Goal: Task Accomplishment & Management: Use online tool/utility

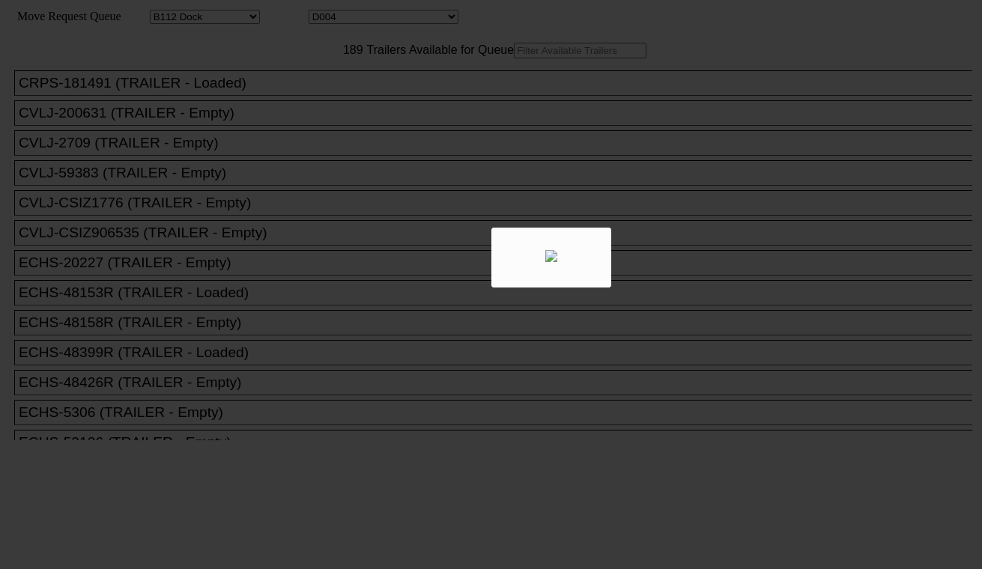
select select "121"
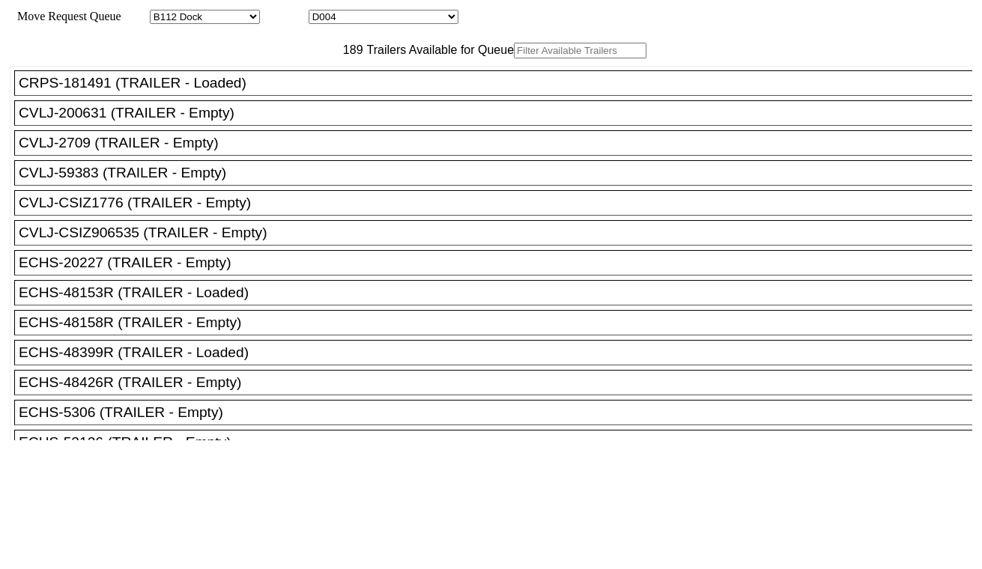
click at [365, 21] on select "D001 D002 D003 D004 D005 D006 D007 D008 D009 D010 D011 D012 D013 D014 D015 D016…" at bounding box center [384, 17] width 150 height 14
select select "3247"
click at [322, 12] on select "D001 D002 D003 D004 D005 D006 D007 D008 D009 D010 D011 D012 D013 D014 D015 D016…" at bounding box center [384, 17] width 150 height 14
click at [514, 58] on input "text" at bounding box center [580, 51] width 133 height 16
paste input "SEKU6876653"
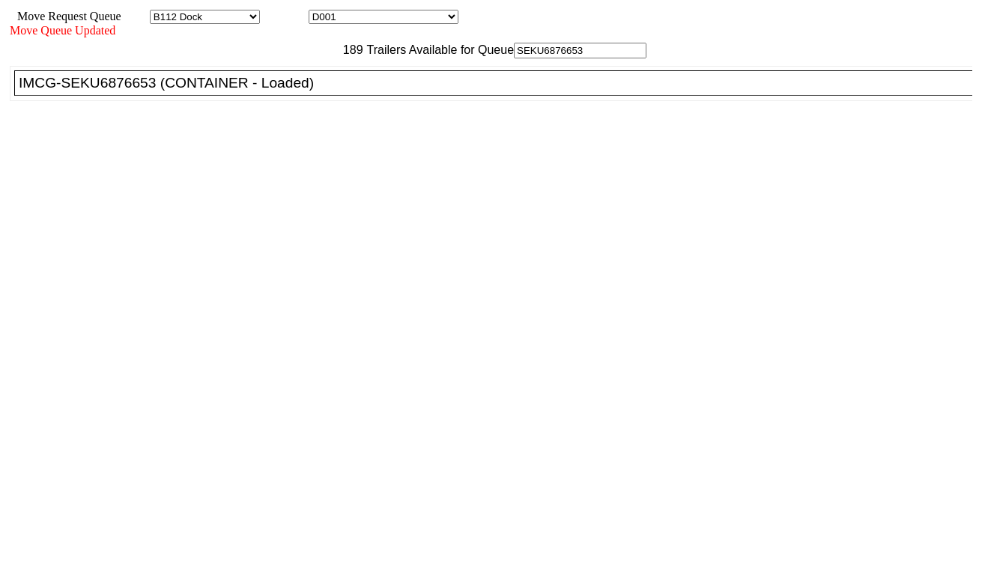
type input "SEKU6876653"
click at [300, 91] on div "IMCG-SEKU6876653 (CONTAINER - Loaded)" at bounding box center [500, 83] width 962 height 16
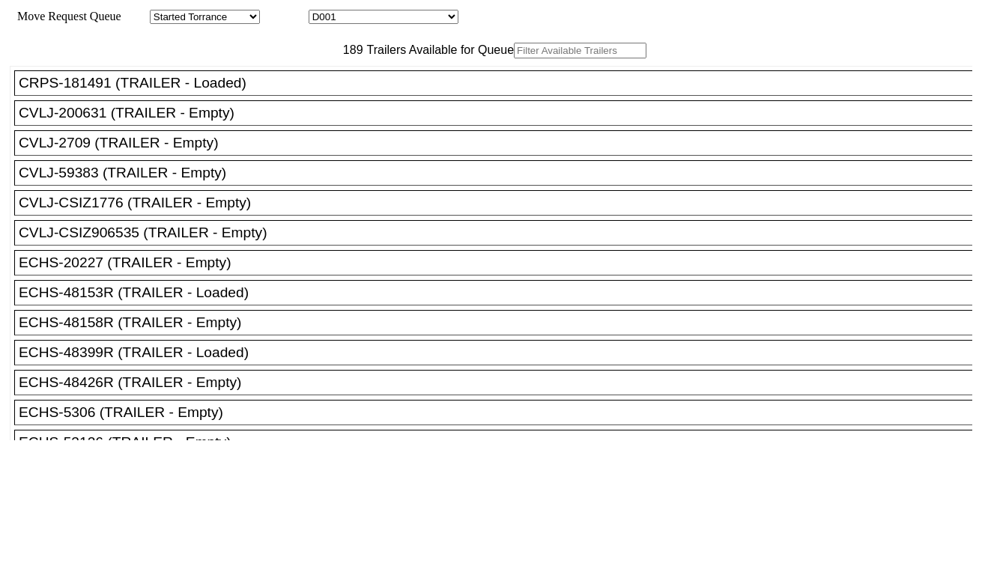
click at [422, 16] on select "D001 D002 D003 D004 D005 D006 D007 D008 D009 D010 D011 D012 D013 D014 D015 D016…" at bounding box center [384, 17] width 150 height 14
select select "3248"
click at [322, 12] on select "D001 D002 D003 D004 D005 D006 D007 D008 D009 D010 D011 D012 D013 D014 D015 D016…" at bounding box center [384, 17] width 150 height 14
click at [514, 58] on input "text" at bounding box center [580, 51] width 133 height 16
paste input "CAAU9208165"
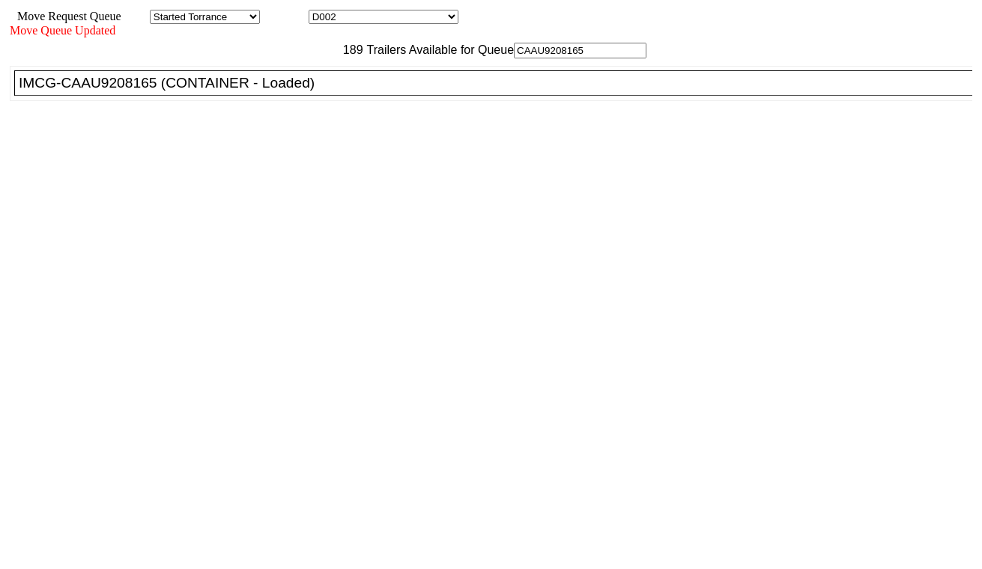
type input "CAAU9208165"
click at [295, 91] on div "IMCG-CAAU9208165 (CONTAINER - Loaded)" at bounding box center [500, 83] width 962 height 16
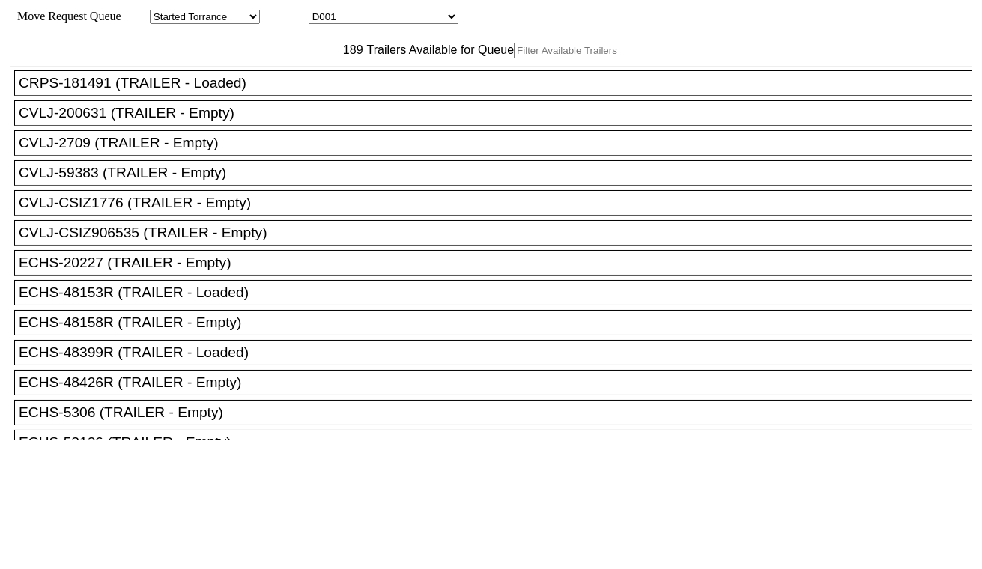
click at [384, 17] on select "D001 D002 D003 D004 D005 D006 D007 D008 D009 D010 D011 D012 D013 D014 D015 D016…" at bounding box center [384, 17] width 150 height 14
select select "3249"
click at [322, 12] on select "D001 D002 D003 D004 D005 D006 D007 D008 D009 D010 D011 D012 D013 D014 D015 D016…" at bounding box center [384, 17] width 150 height 14
click at [514, 58] on input "text" at bounding box center [580, 51] width 133 height 16
paste input "MSNU5426998"
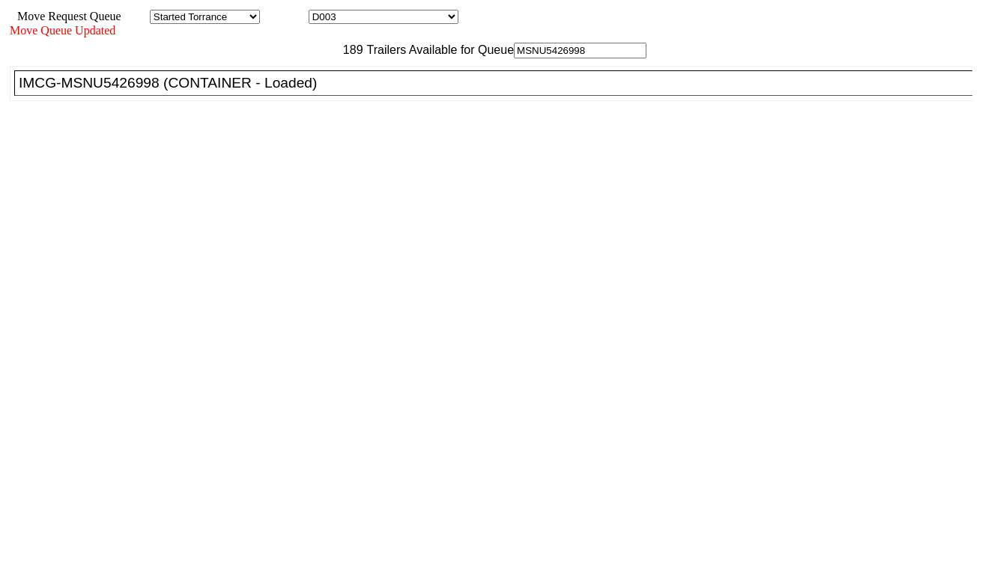
type input "MSNU5426998"
click at [303, 91] on div "IMCG-MSNU5426998 (CONTAINER - Loaded)" at bounding box center [500, 83] width 962 height 16
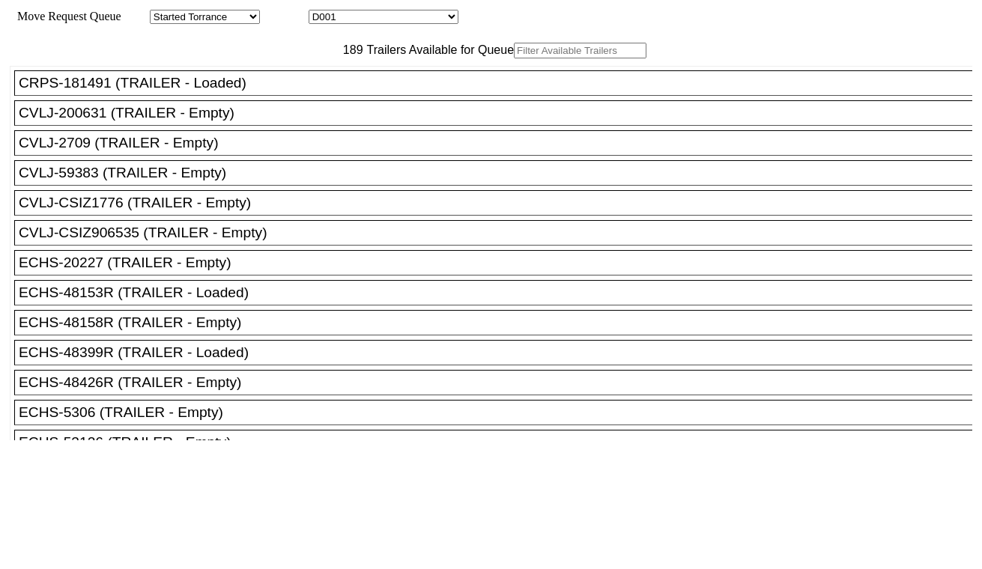
click at [514, 58] on input "text" at bounding box center [580, 51] width 133 height 16
paste input "CAAU7282040"
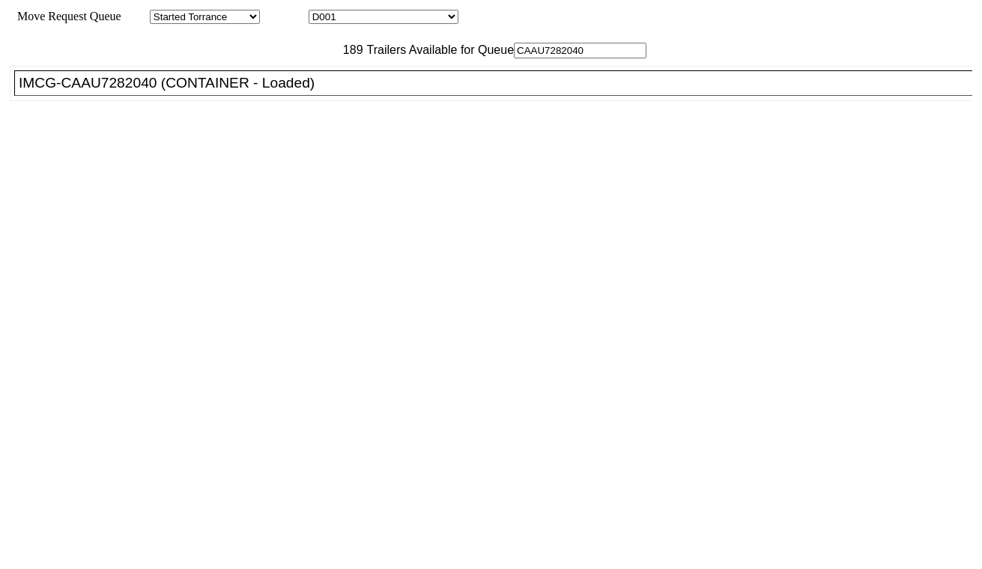
type input "CAAU7282040"
drag, startPoint x: 293, startPoint y: 125, endPoint x: 384, endPoint y: 163, distance: 99.0
click at [294, 91] on div "IMCG-CAAU7282040 (CONTAINER - Loaded)" at bounding box center [500, 83] width 962 height 16
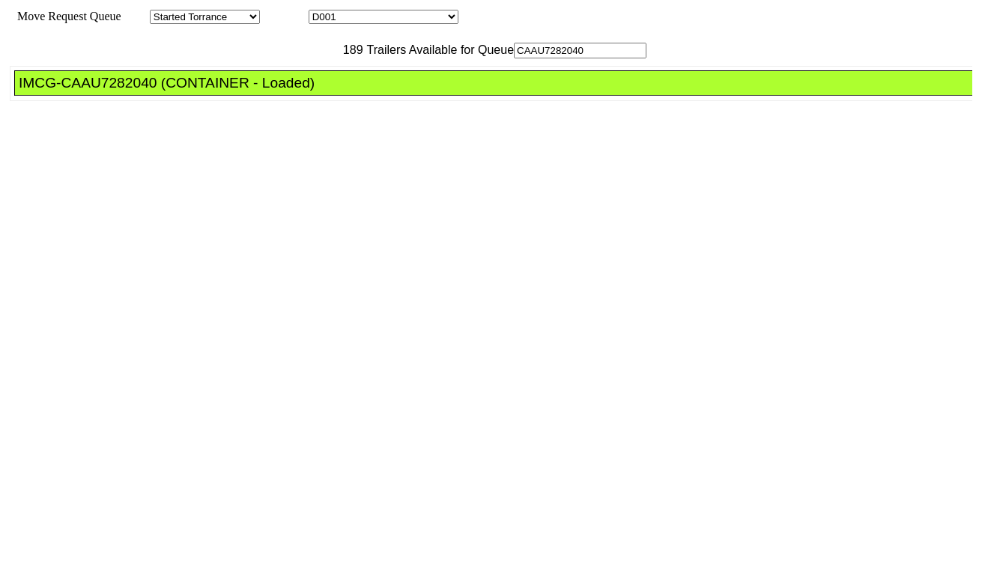
drag, startPoint x: 472, startPoint y: 195, endPoint x: 464, endPoint y: 195, distance: 7.5
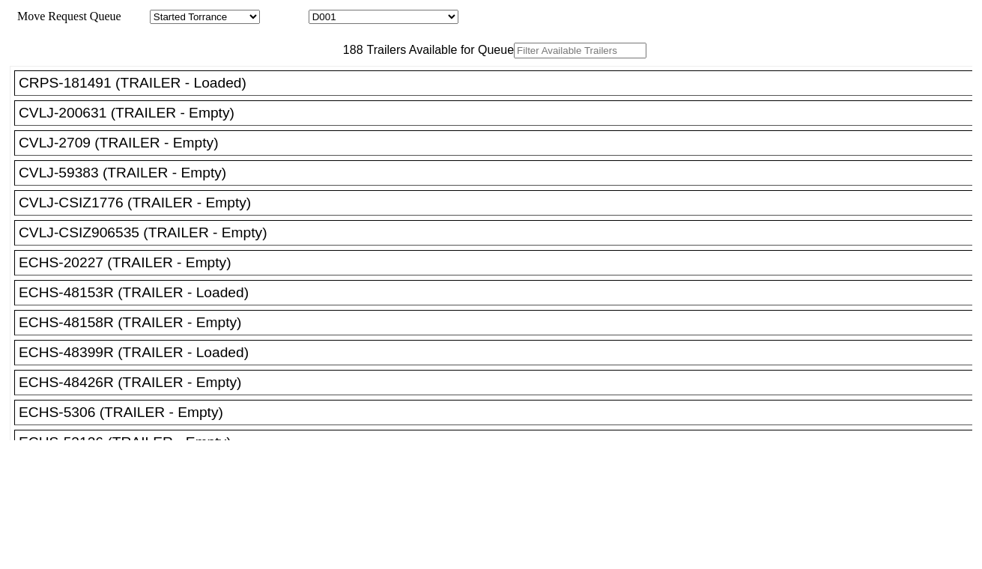
click at [431, 24] on div "Move Request Queue Area Started Torrance Lost Torrance Appt Torrance Bobtail B1…" at bounding box center [491, 17] width 962 height 14
click at [430, 24] on div "Move Request Queue Area Started Torrance Lost Torrance Appt Torrance Bobtail B1…" at bounding box center [491, 17] width 962 height 14
click at [422, 22] on select "D001 D002 D003 D004 D005 D006 D007 D008 D009 D010 D011 D012 D013 D014 D015 D016…" at bounding box center [384, 17] width 150 height 14
select select "3251"
click at [322, 12] on select "D001 D002 D003 D004 D005 D006 D007 D008 D009 D010 D011 D012 D013 D014 D015 D016…" at bounding box center [384, 17] width 150 height 14
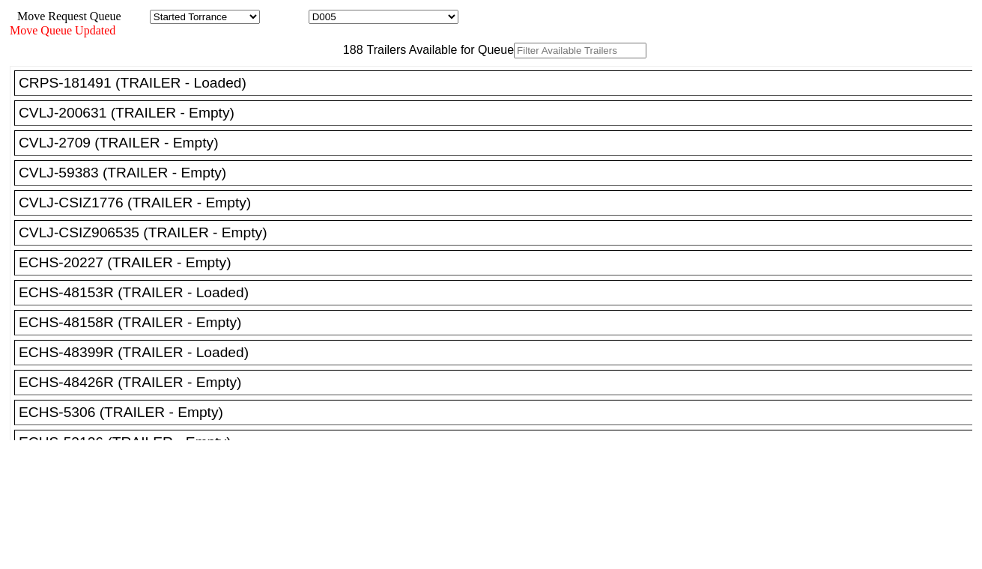
click at [514, 58] on input "text" at bounding box center [580, 51] width 133 height 16
paste input "MSNU6114870"
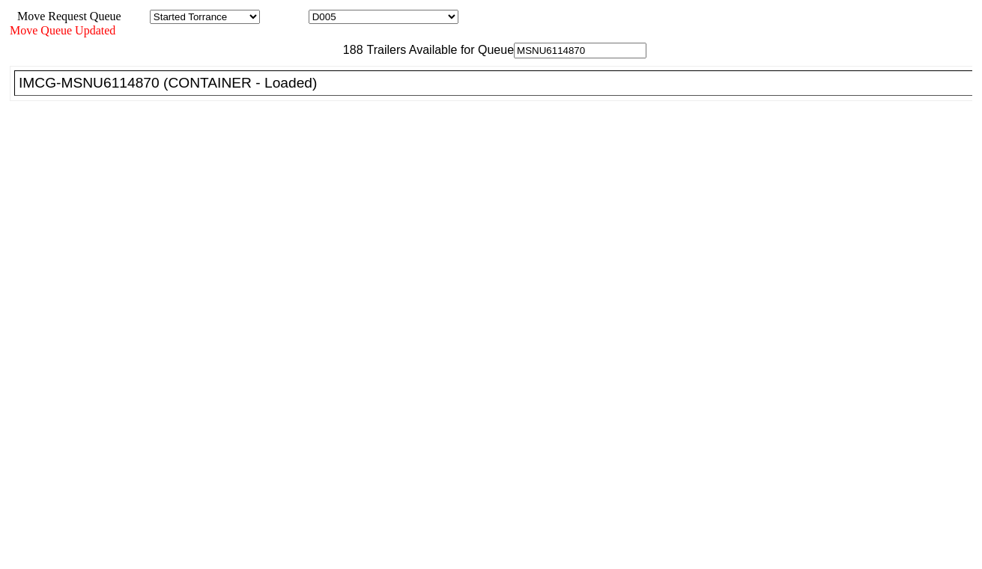
type input "MSNU6114870"
click at [312, 91] on div "IMCG-MSNU6114870 (CONTAINER - Loaded)" at bounding box center [500, 83] width 962 height 16
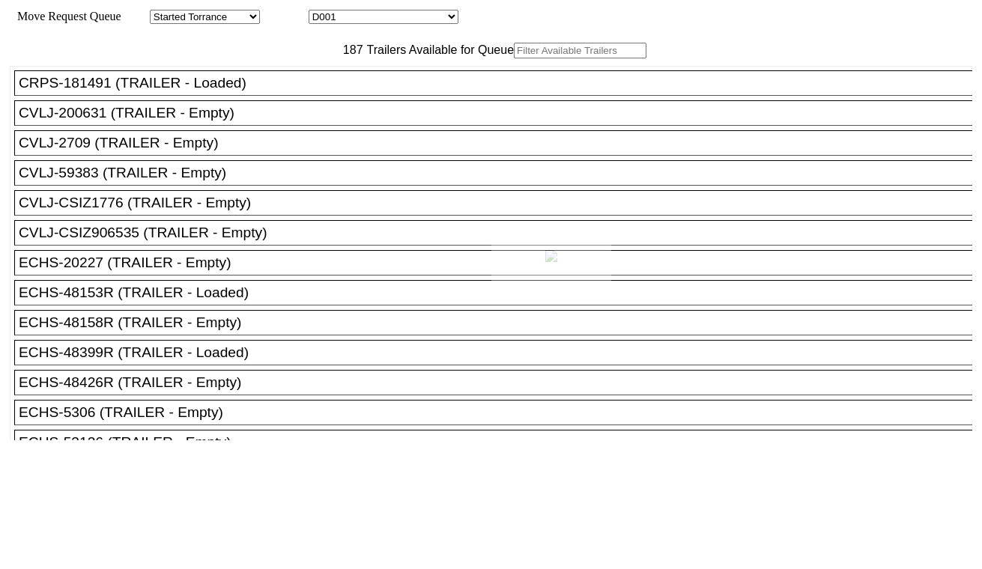
click at [409, 24] on div at bounding box center [491, 284] width 982 height 569
click at [406, 19] on select "D001 D002 D003 D004 D005 D006 D007 D008 D009 D010 D011 D012 D013 D014 D015 D016…" at bounding box center [384, 17] width 150 height 14
select select "3253"
click at [322, 12] on select "D001 D002 D003 D004 D005 D006 D007 D008 D009 D010 D011 D012 D013 D014 D015 D016…" at bounding box center [384, 17] width 150 height 14
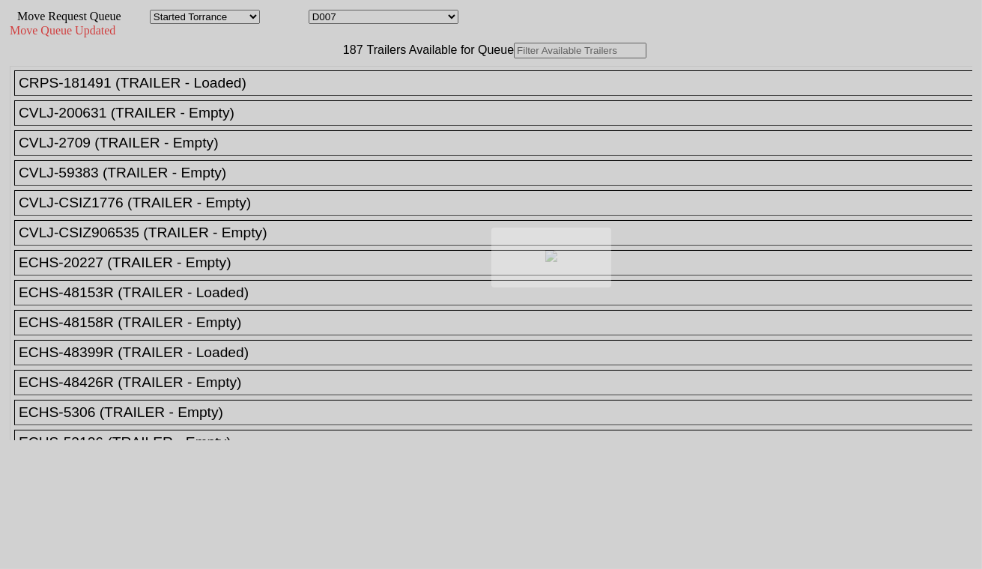
click at [312, 80] on div at bounding box center [491, 284] width 982 height 569
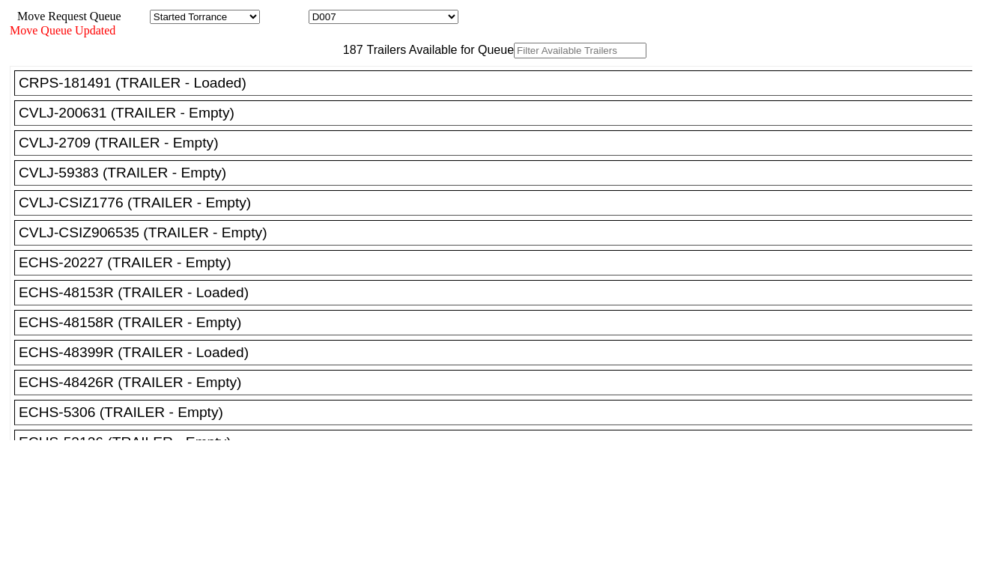
click at [514, 58] on input "text" at bounding box center [580, 51] width 133 height 16
paste input "MRSU5813669"
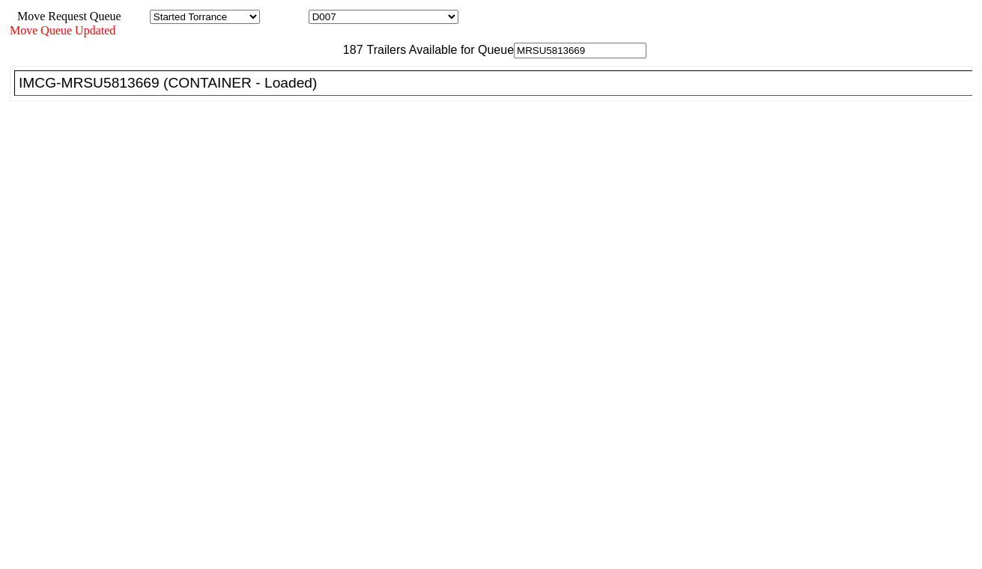
type input "MRSU5813669"
click at [316, 91] on div "IMCG-MRSU5813669 (CONTAINER - Loaded)" at bounding box center [500, 83] width 962 height 16
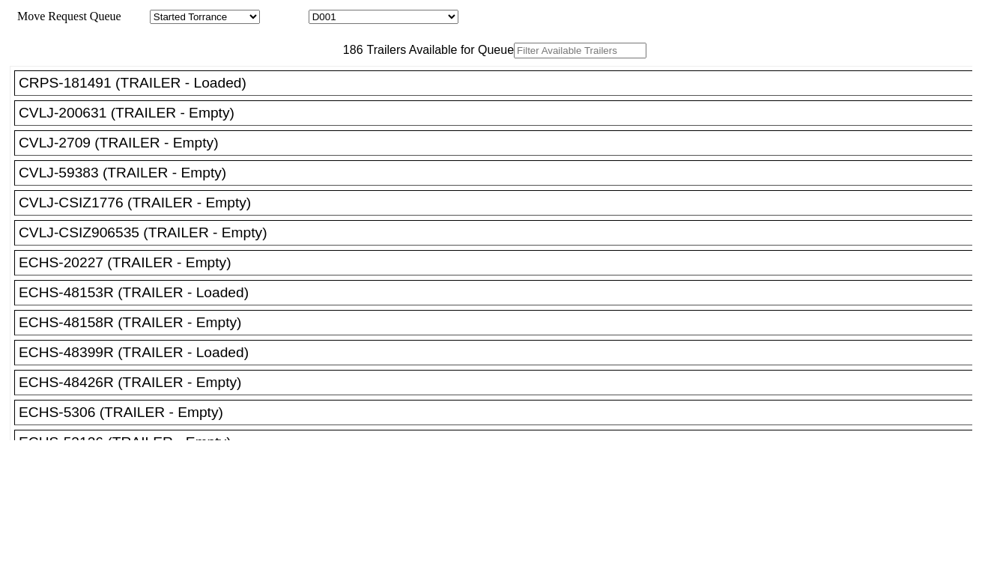
click at [368, 15] on select "D001 D002 D003 D004 D005 D006 D007 D008 D009 D010 D011 D012 D013 D014 D015 D016…" at bounding box center [384, 17] width 150 height 14
select select "3254"
click at [322, 12] on select "D001 D002 D003 D004 D005 D006 D007 D008 D009 D010 D011 D012 D013 D014 D015 D016…" at bounding box center [384, 17] width 150 height 14
click at [514, 58] on input "text" at bounding box center [580, 51] width 133 height 16
paste input "HMMU4451189"
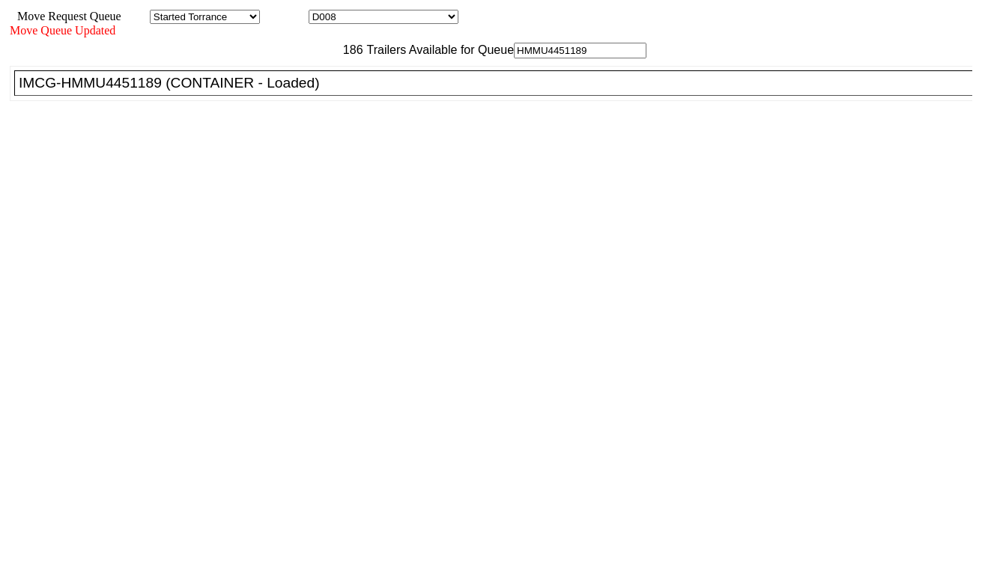
type input "HMMU4451189"
click at [312, 91] on div "IMCG-HMMU4451189 (CONTAINER - Loaded)" at bounding box center [500, 83] width 962 height 16
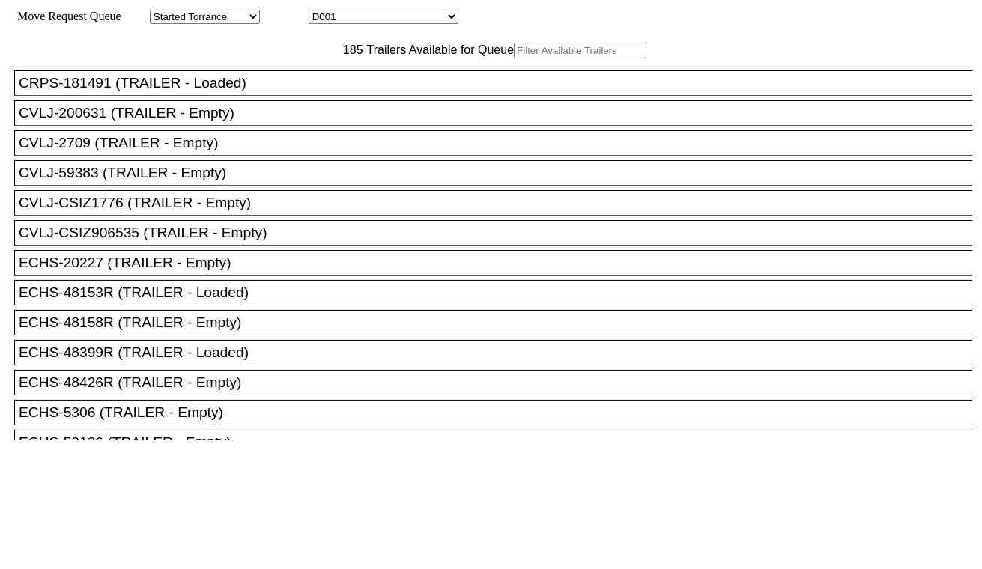
click at [388, 16] on select "D001 D002 D003 D004 D005 D006 D007 D008 D009 D010 D011 D012 D013 D014 D015 D016…" at bounding box center [384, 17] width 150 height 14
select select "3255"
click at [322, 12] on select "D001 D002 D003 D004 D005 D006 D007 D008 D009 D010 D011 D012 D013 D014 D015 D016…" at bounding box center [384, 17] width 150 height 14
click at [514, 58] on input "text" at bounding box center [580, 51] width 133 height 16
paste input "TLLU8510352"
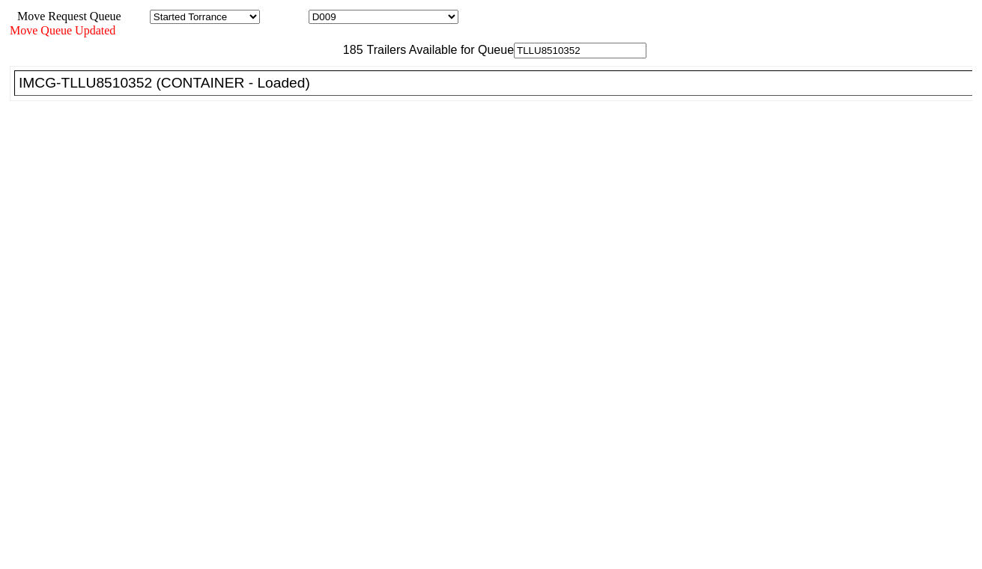
type input "TLLU8510352"
click at [302, 91] on div "IMCG-TLLU8510352 (CONTAINER - Loaded)" at bounding box center [500, 83] width 962 height 16
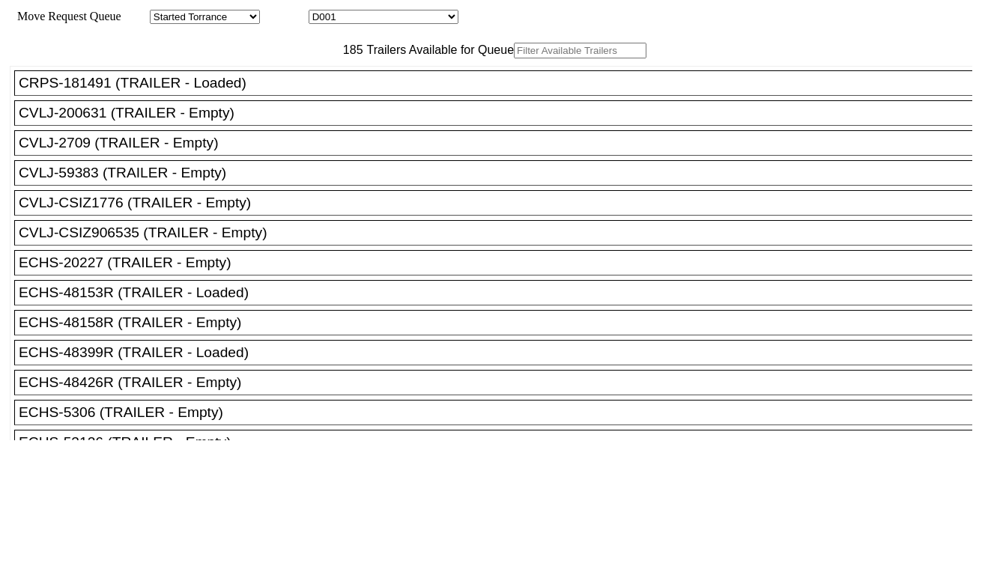
click at [401, 20] on select "D001 D002 D003 D004 D005 D006 D007 D008 D009 D010 D011 D012 D013 D014 D015 D016…" at bounding box center [384, 17] width 150 height 14
select select "3256"
click at [322, 12] on select "D001 D002 D003 D004 D005 D006 D007 D008 D009 D010 D011 D012 D013 D014 D015 D016…" at bounding box center [384, 17] width 150 height 14
click at [514, 58] on input "text" at bounding box center [580, 51] width 133 height 16
paste input "MSNU8004358"
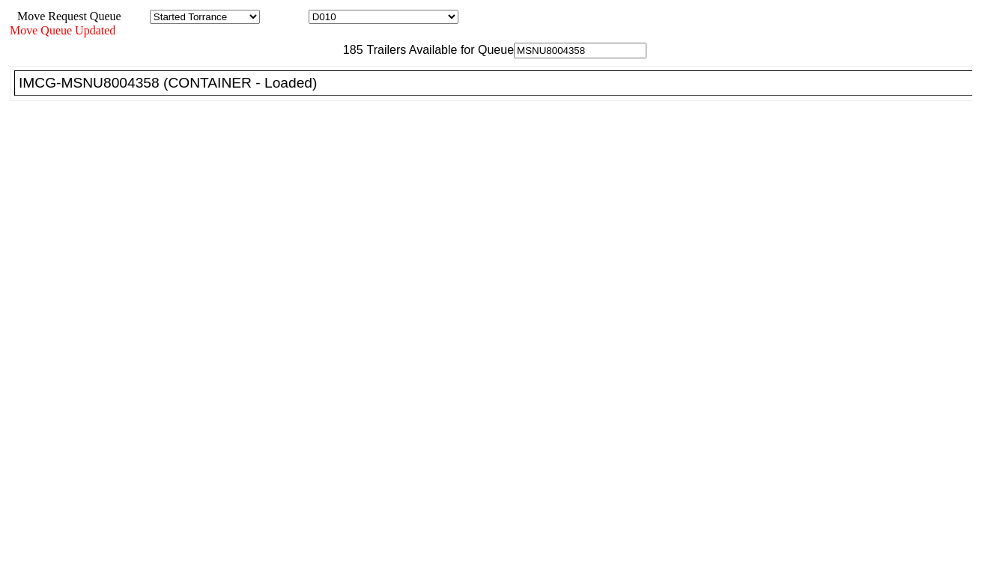
type input "MSNU8004358"
click at [316, 91] on div "IMCG-MSNU8004358 (CONTAINER - Loaded)" at bounding box center [500, 83] width 962 height 16
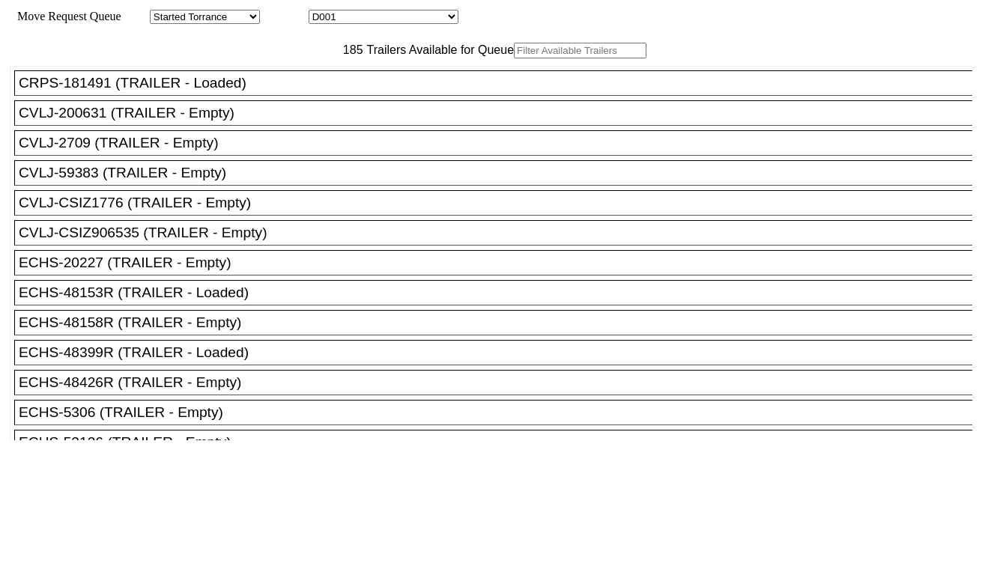
click at [361, 21] on select "D001 D002 D003 D004 D005 D006 D007 D008 D009 D010 D011 D012 D013 D014 D015 D016…" at bounding box center [384, 17] width 150 height 14
select select "3257"
click at [322, 12] on select "D001 D002 D003 D004 D005 D006 D007 D008 D009 D010 D011 D012 D013 D014 D015 D016…" at bounding box center [384, 17] width 150 height 14
click at [514, 58] on input "text" at bounding box center [580, 51] width 133 height 16
paste input "CMAU7103746"
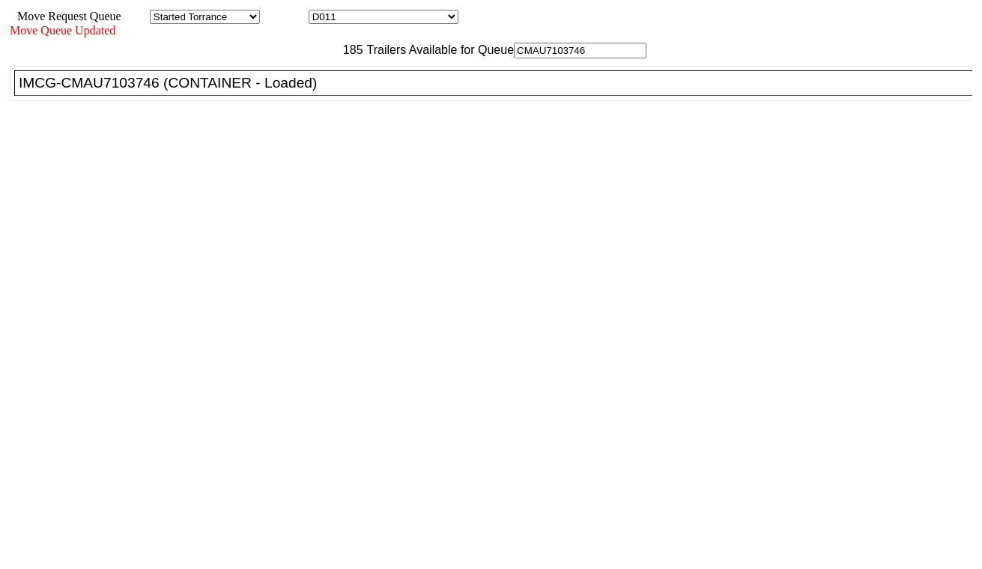
type input "CMAU7103746"
click at [303, 91] on div "IMCG-CMAU7103746 (CONTAINER - Loaded)" at bounding box center [500, 83] width 962 height 16
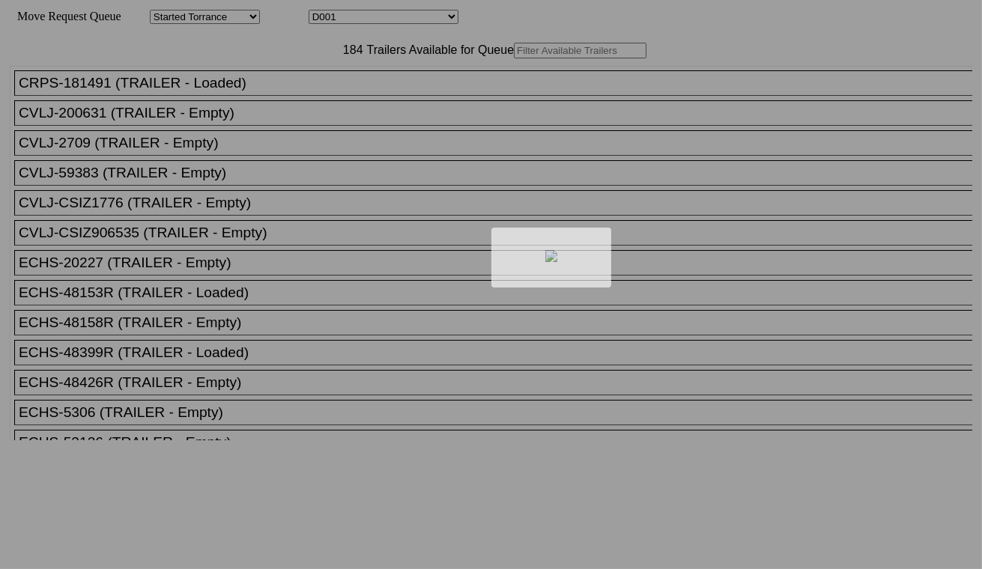
click at [379, 17] on div at bounding box center [491, 284] width 982 height 569
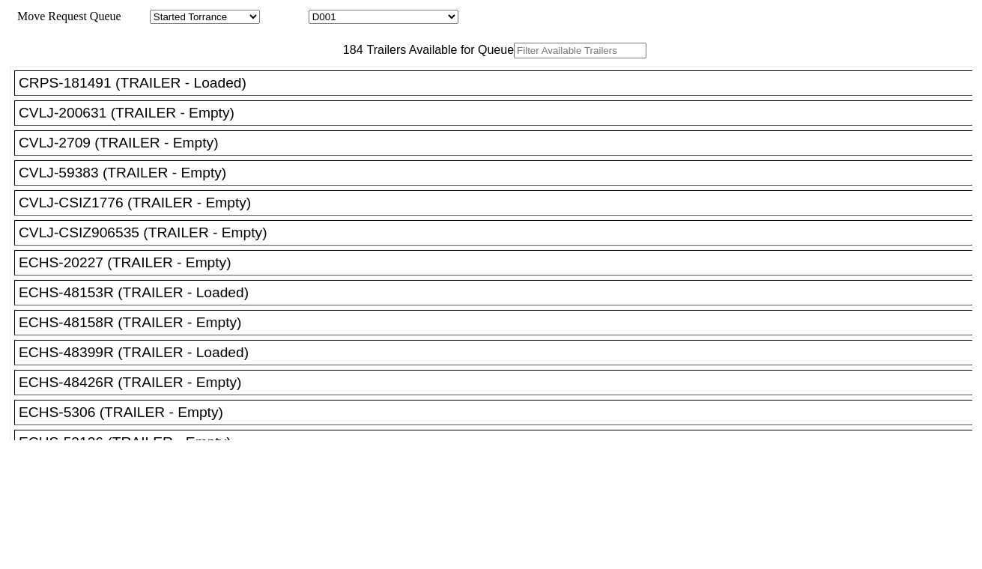
click at [379, 19] on select "D001 D002 D003 D004 D005 D006 D007 D008 D009 D010 D011 D012 D013 D014 D015 D016…" at bounding box center [384, 17] width 150 height 14
select select "3258"
click at [322, 12] on select "D001 D002 D003 D004 D005 D006 D007 D008 D009 D010 D011 D012 D013 D014 D015 D016…" at bounding box center [384, 17] width 150 height 14
click at [514, 58] on input "text" at bounding box center [580, 51] width 133 height 16
paste input "CAIU7040619"
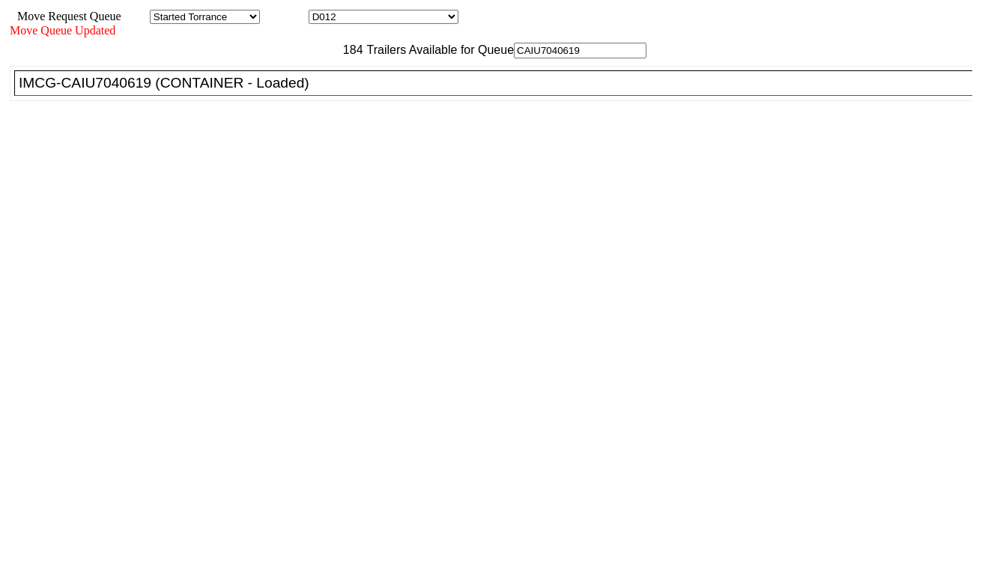
type input "CAIU7040619"
click at [303, 91] on div "IMCG-CAIU7040619 (CONTAINER - Loaded)" at bounding box center [500, 83] width 962 height 16
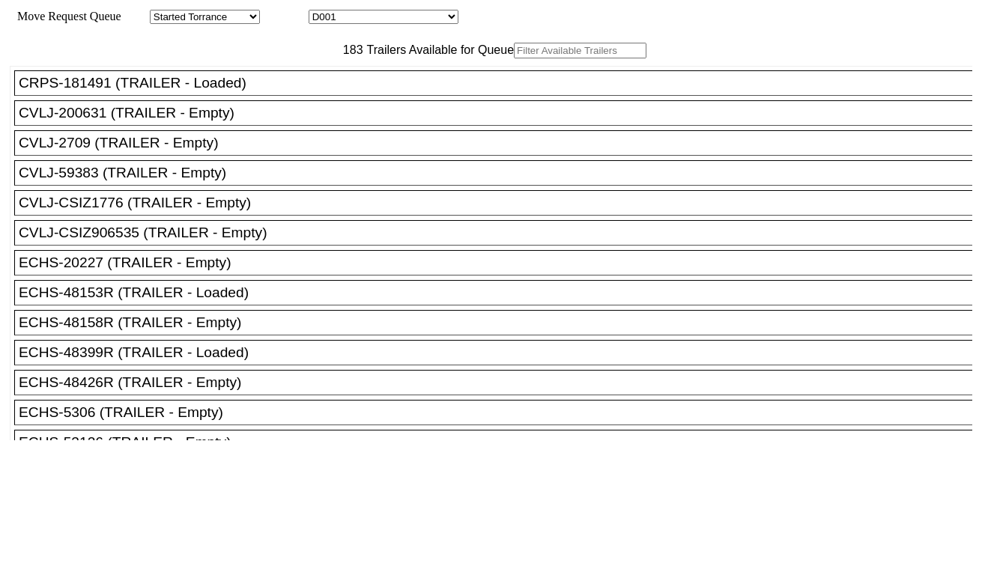
click at [417, 23] on select "D001 D002 D003 D004 D005 D006 D007 D008 D009 D010 D011 D012 D013 D014 D015 D016…" at bounding box center [384, 17] width 150 height 14
select select "3259"
click at [322, 12] on select "D001 D002 D003 D004 D005 D006 D007 D008 D009 D010 D011 D012 D013 D014 D015 D016…" at bounding box center [384, 17] width 150 height 14
click at [514, 58] on input "text" at bounding box center [580, 51] width 133 height 16
paste input "MRSU8776912"
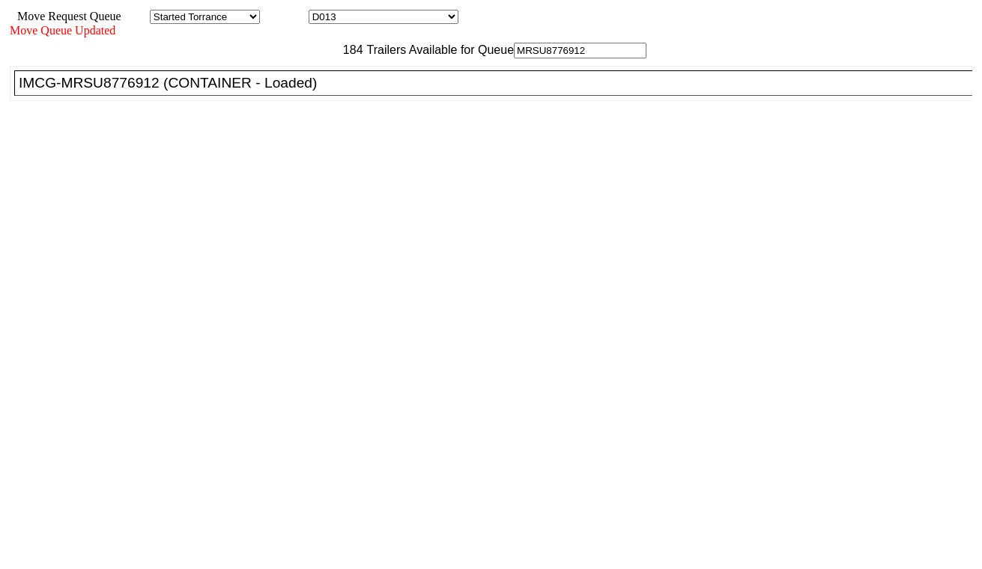
type input "MRSU8776912"
click at [267, 91] on div "IMCG-MRSU8776912 (CONTAINER - Loaded)" at bounding box center [500, 83] width 962 height 16
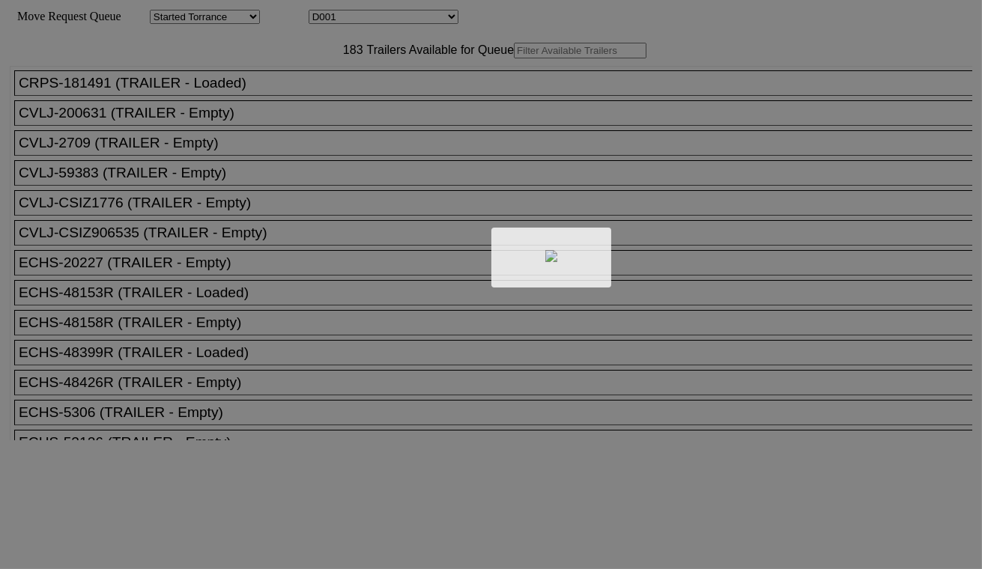
click at [410, 20] on div at bounding box center [491, 284] width 982 height 569
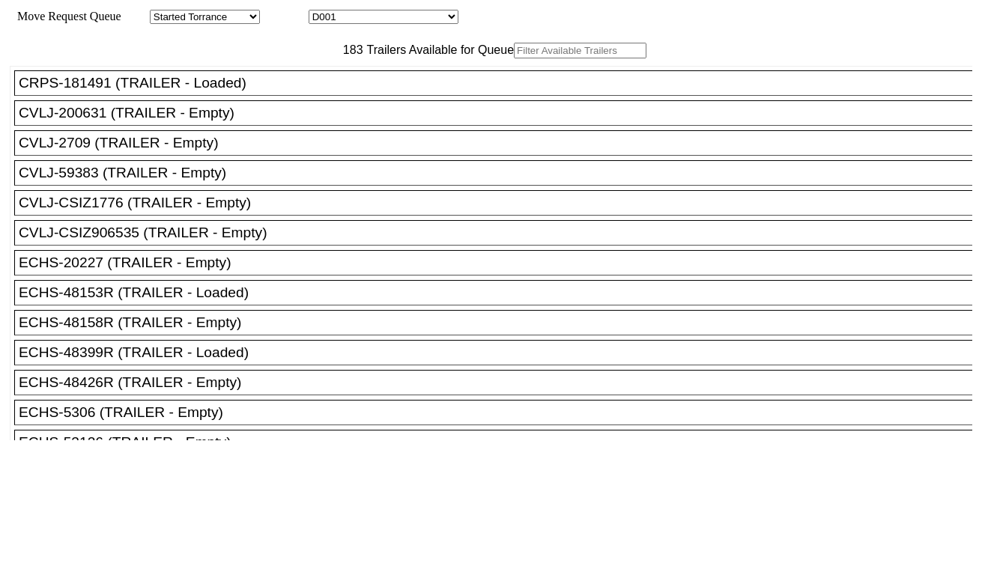
click at [415, 19] on select "D001 D002 D003 D004 D005 D006 D007 D008 D009 D010 D011 D012 D013 D014 D015 D016…" at bounding box center [384, 17] width 150 height 14
select select "3260"
click at [322, 12] on select "D001 D002 D003 D004 D005 D006 D007 D008 D009 D010 D011 D012 D013 D014 D015 D016…" at bounding box center [384, 17] width 150 height 14
click at [514, 58] on input "text" at bounding box center [580, 51] width 133 height 16
paste input "MSBU5182235"
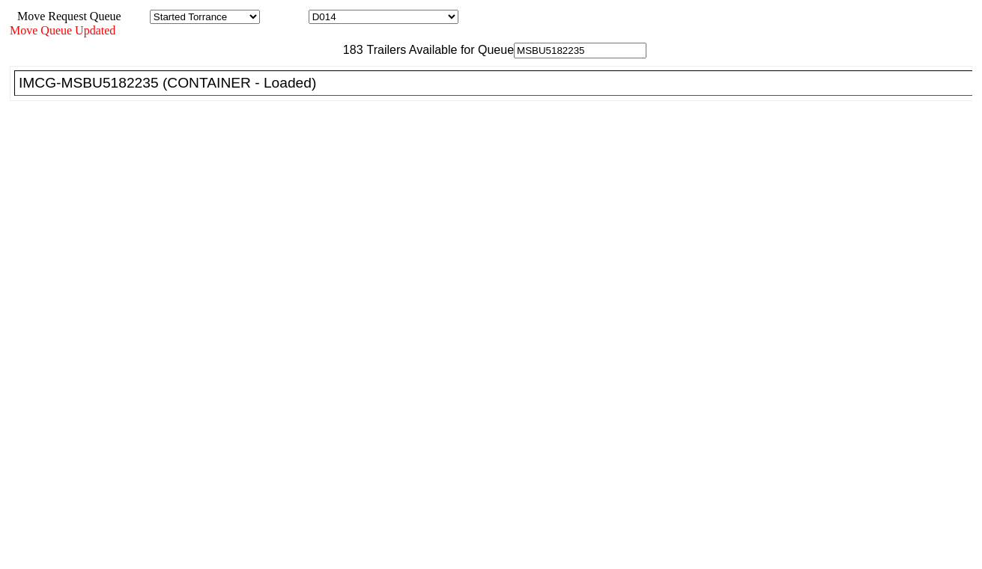
type input "MSBU5182235"
click at [293, 91] on div "IMCG-MSBU5182235 (CONTAINER - Loaded)" at bounding box center [500, 83] width 962 height 16
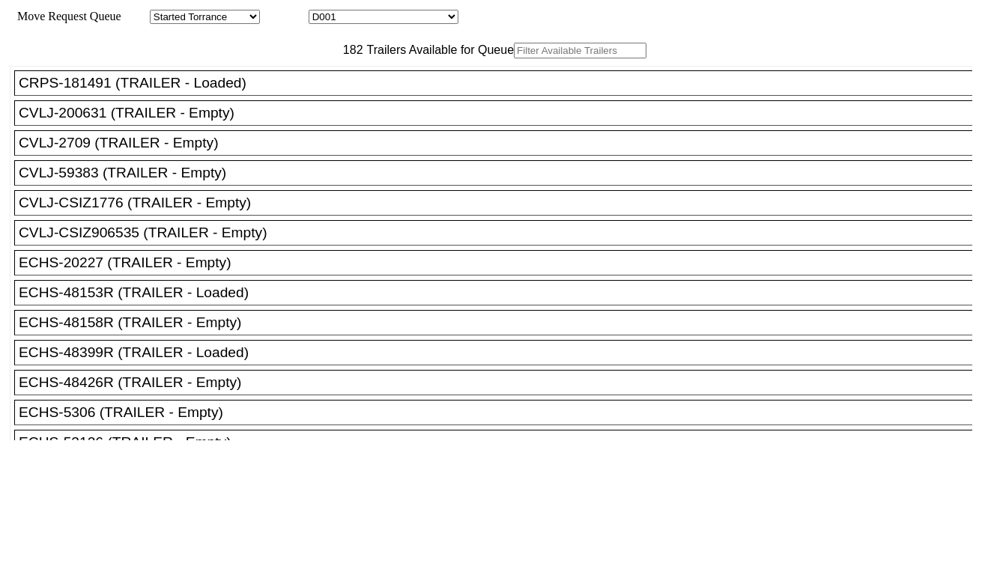
click at [395, 19] on select "D001 D002 D003 D004 D005 D006 D007 D008 D009 D010 D011 D012 D013 D014 D015 D016…" at bounding box center [384, 17] width 150 height 14
click at [322, 12] on select "D001 D002 D003 D004 D005 D006 D007 D008 D009 D010 D011 D012 D013 D014 D015 D016…" at bounding box center [384, 17] width 150 height 14
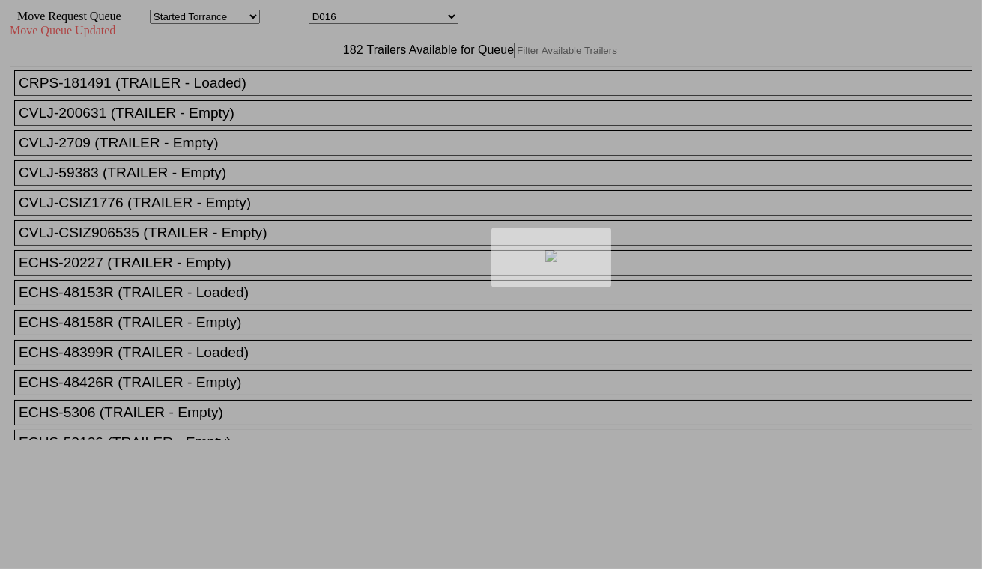
click at [373, 15] on div at bounding box center [491, 284] width 982 height 569
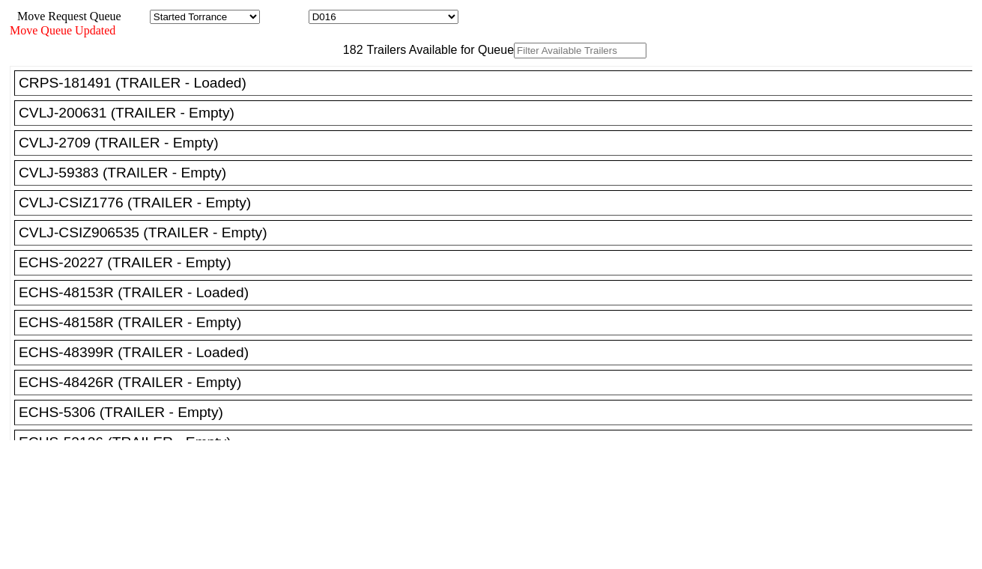
click at [373, 22] on select "D001 D002 D003 D004 D005 D006 D007 D008 D009 D010 D011 D012 D013 D014 D015 D016…" at bounding box center [384, 17] width 150 height 14
select select "3261"
click at [322, 12] on select "D001 D002 D003 D004 D005 D006 D007 D008 D009 D010 D011 D012 D013 D014 D015 D016…" at bounding box center [384, 17] width 150 height 14
click at [514, 58] on input "text" at bounding box center [580, 51] width 133 height 16
paste input "DRYU4512585"
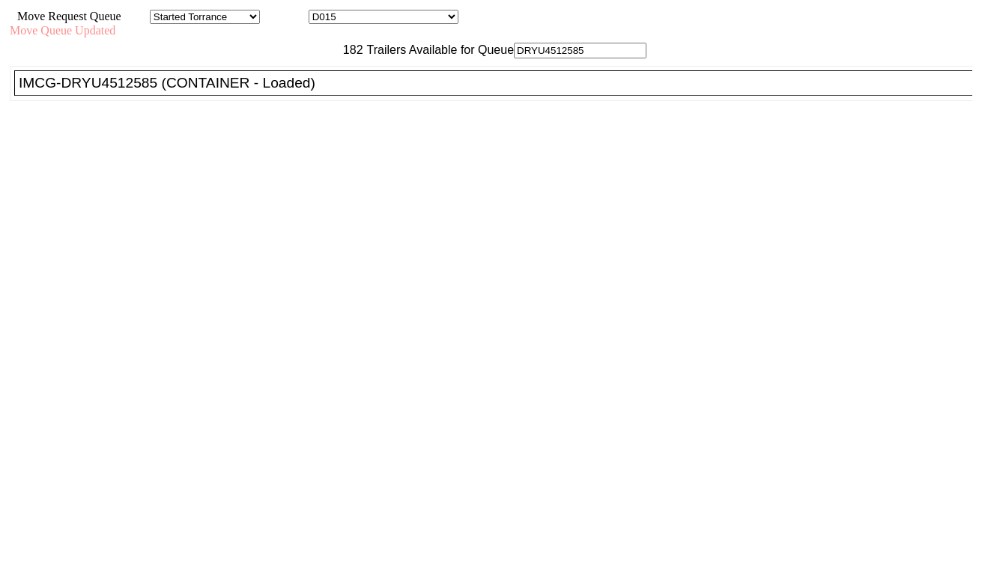
type input "DRYU4512585"
click at [304, 91] on div "IMCG-DRYU4512585 (CONTAINER - Loaded)" at bounding box center [500, 83] width 962 height 16
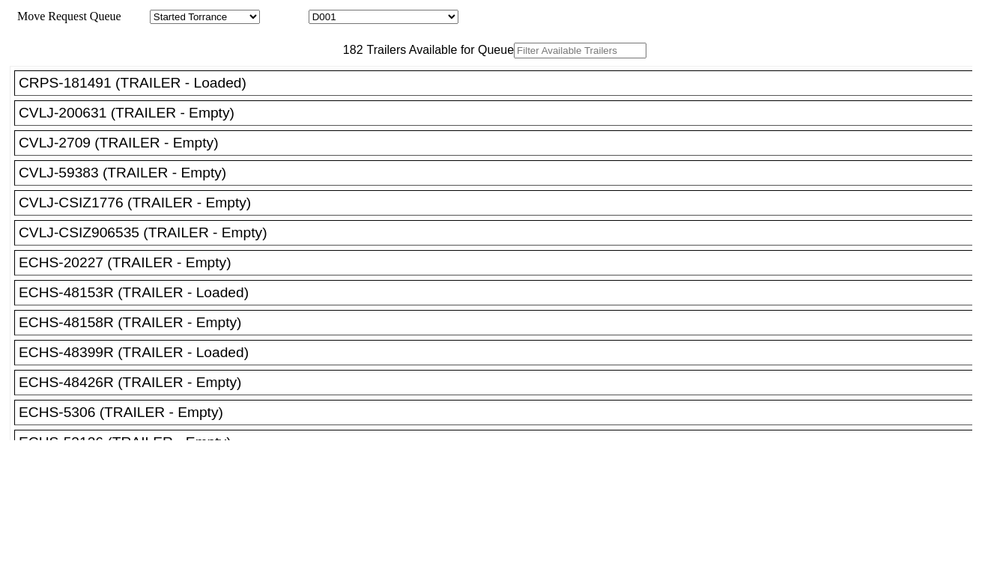
click at [343, 24] on select "D001 D002 D003 D004 D005 D006 D007 D008 D009 D010 D011 D012 D013 D014 D015 D016…" at bounding box center [384, 17] width 150 height 14
select select "3262"
click at [322, 12] on select "D001 D002 D003 D004 D005 D006 D007 D008 D009 D010 D011 D012 D013 D014 D015 D016…" at bounding box center [384, 17] width 150 height 14
click at [514, 58] on input "text" at bounding box center [580, 51] width 133 height 16
paste input "MSCU5244222"
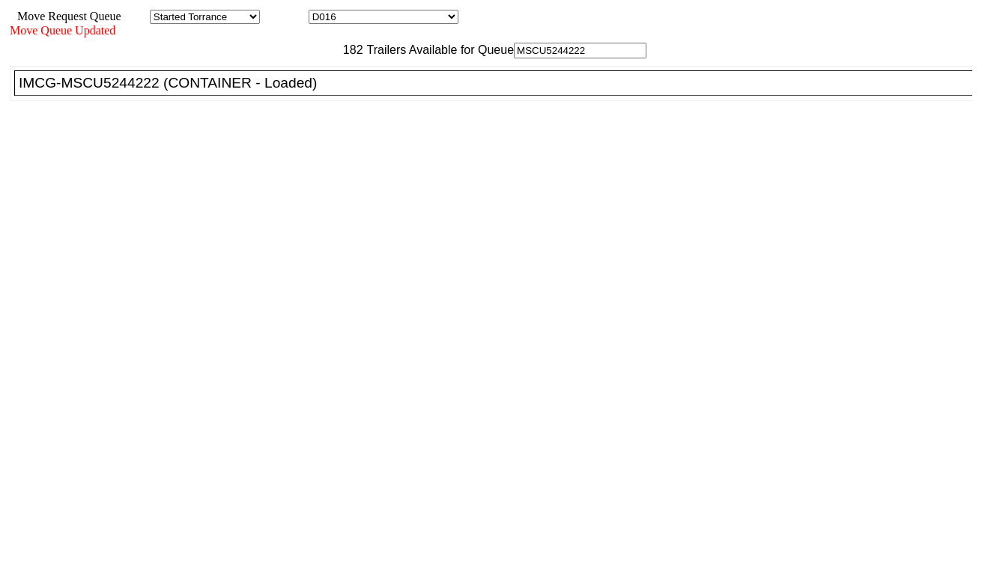
type input "MSCU5244222"
click at [306, 91] on div "IMCG-MSCU5244222 (CONTAINER - Loaded)" at bounding box center [500, 83] width 962 height 16
